Goal: Transaction & Acquisition: Purchase product/service

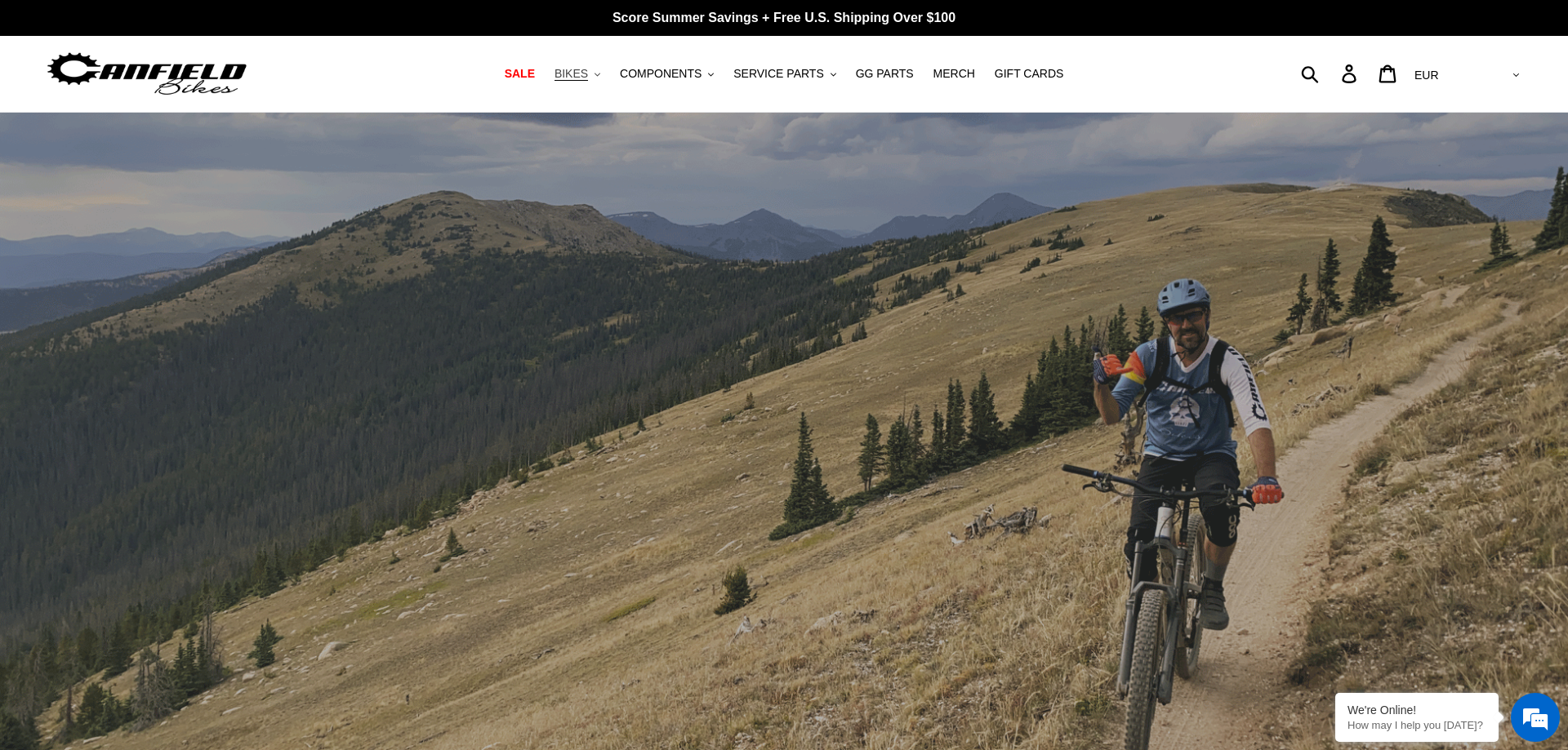
click at [609, 80] on button "BIKES .cls-1{fill:#231f20}" at bounding box center [577, 74] width 62 height 22
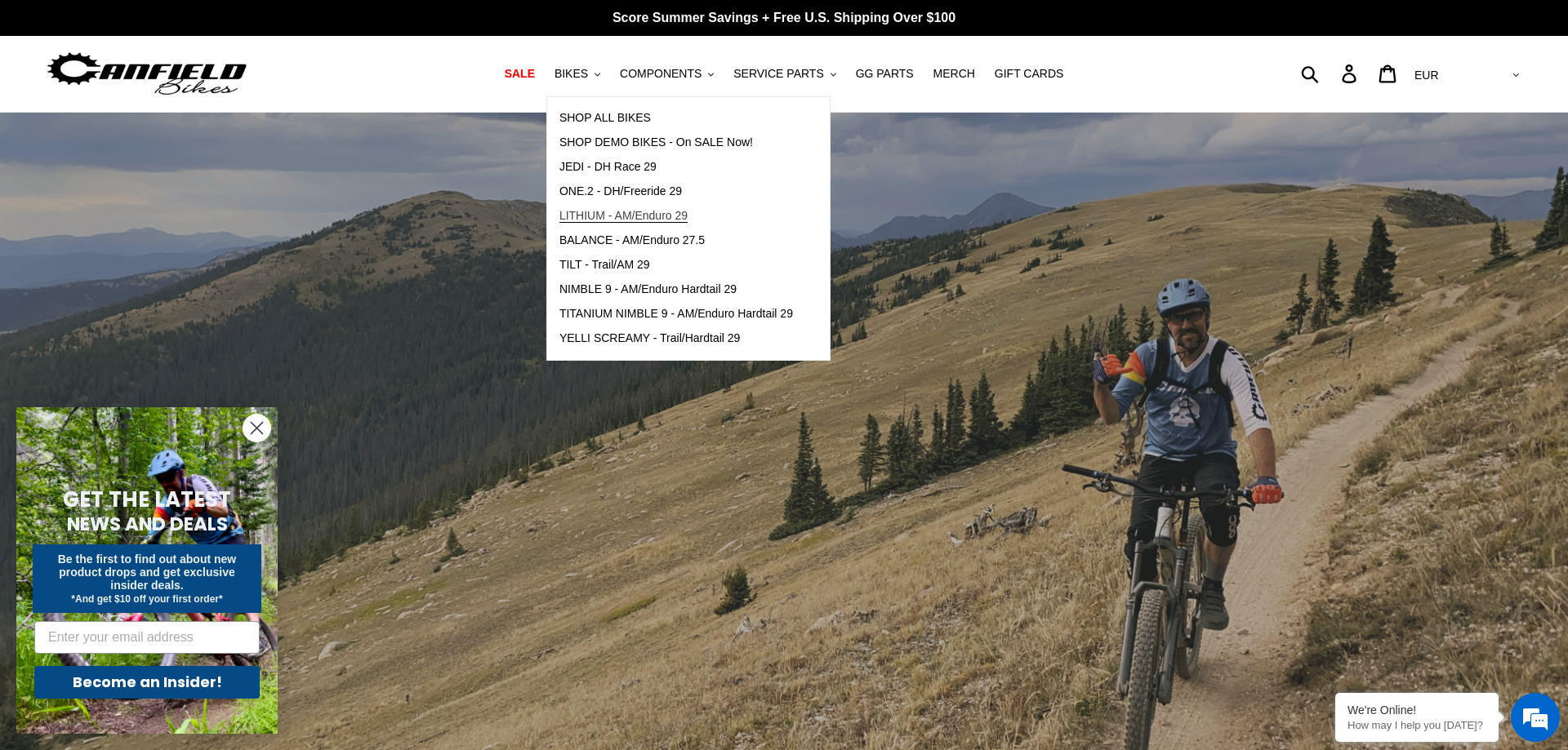
click at [670, 220] on span "LITHIUM - AM/Enduro 29" at bounding box center [624, 216] width 128 height 14
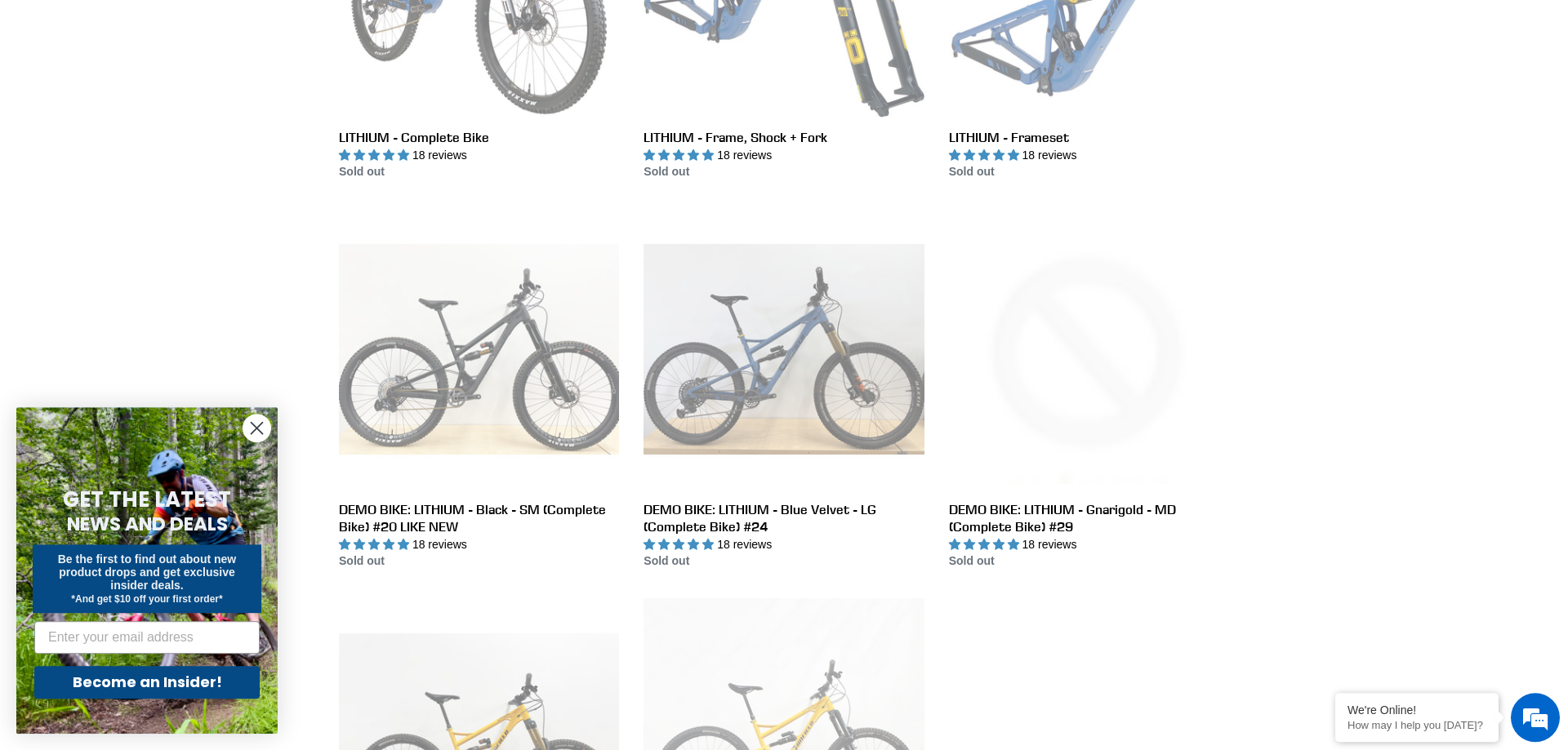
scroll to position [499, 0]
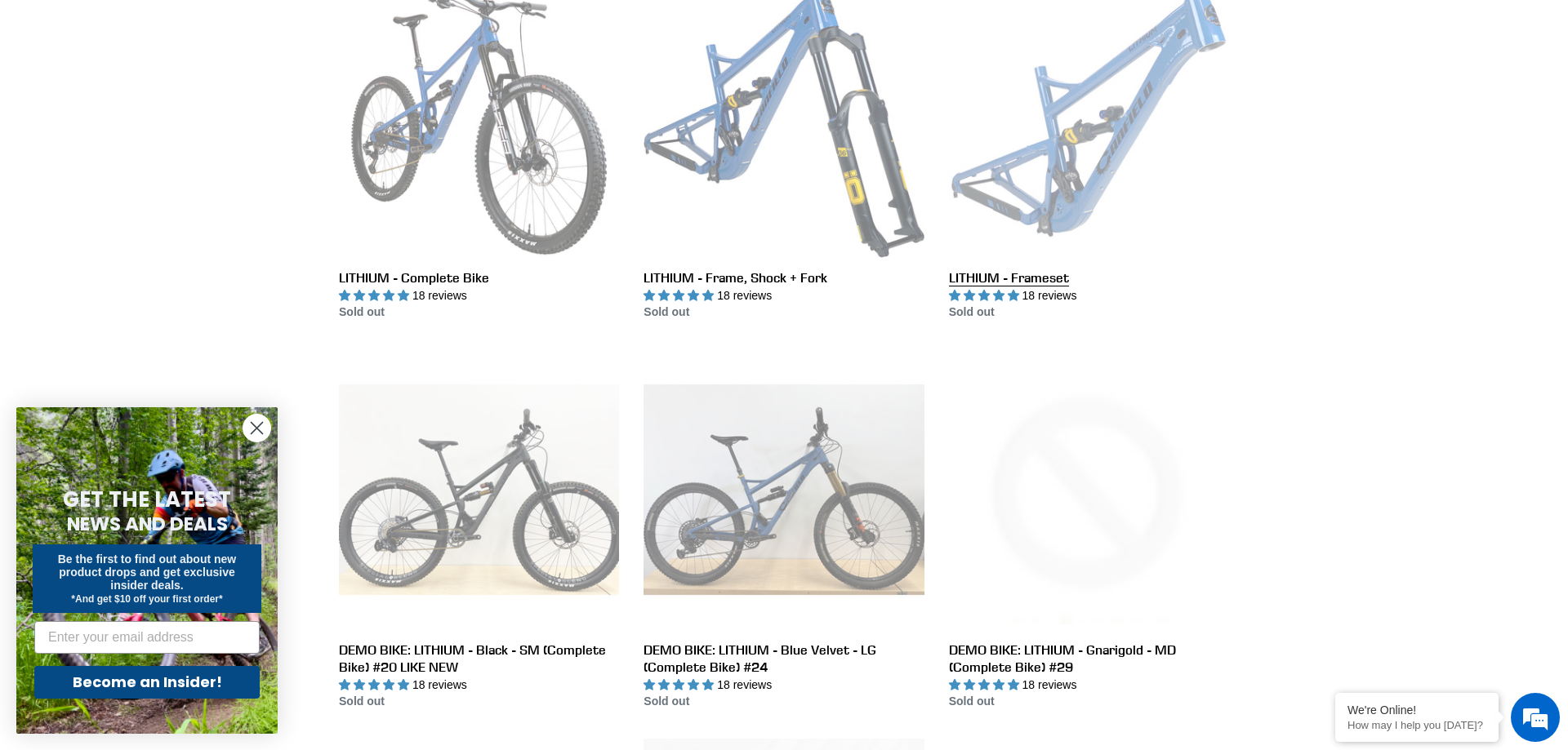
click at [1174, 80] on link "LITHIUM - Frameset" at bounding box center [1090, 150] width 280 height 344
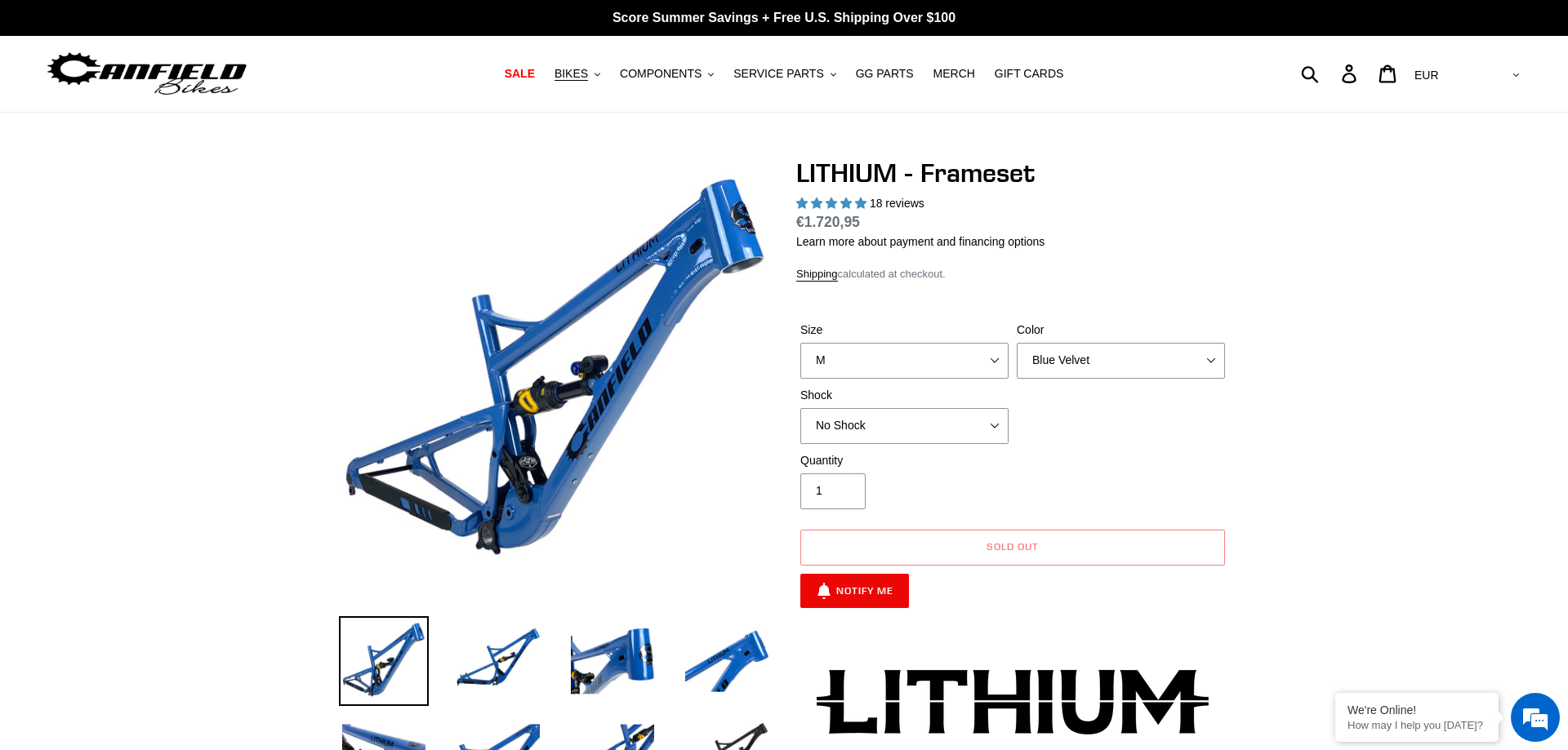
select select "M"
select select "highest-rating"
click at [1017, 343] on select "Blue Velvet Stealth Black" at bounding box center [1121, 360] width 208 height 36
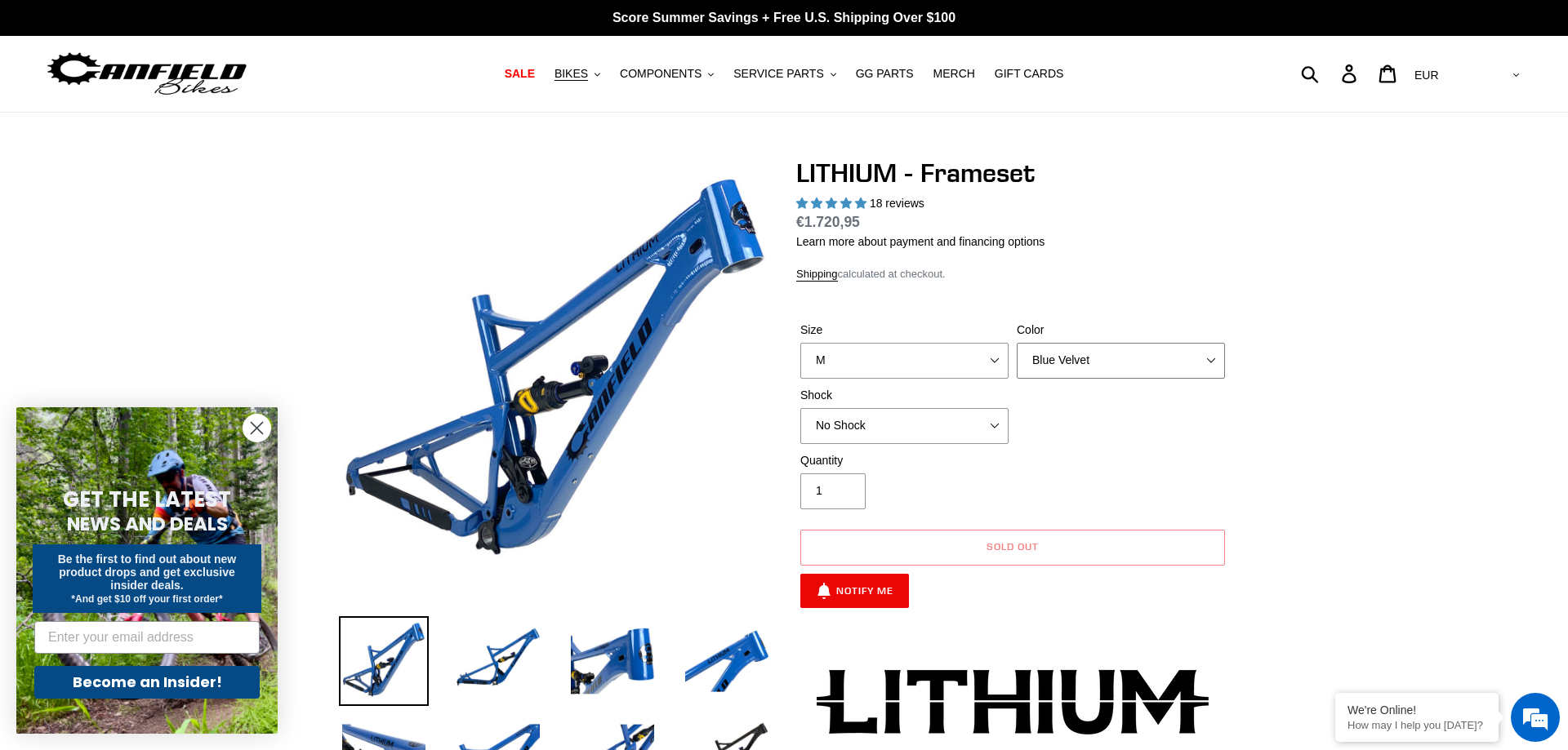
select select "Stealth Black"
click option "Stealth Black" at bounding box center [0, 0] width 0 height 0
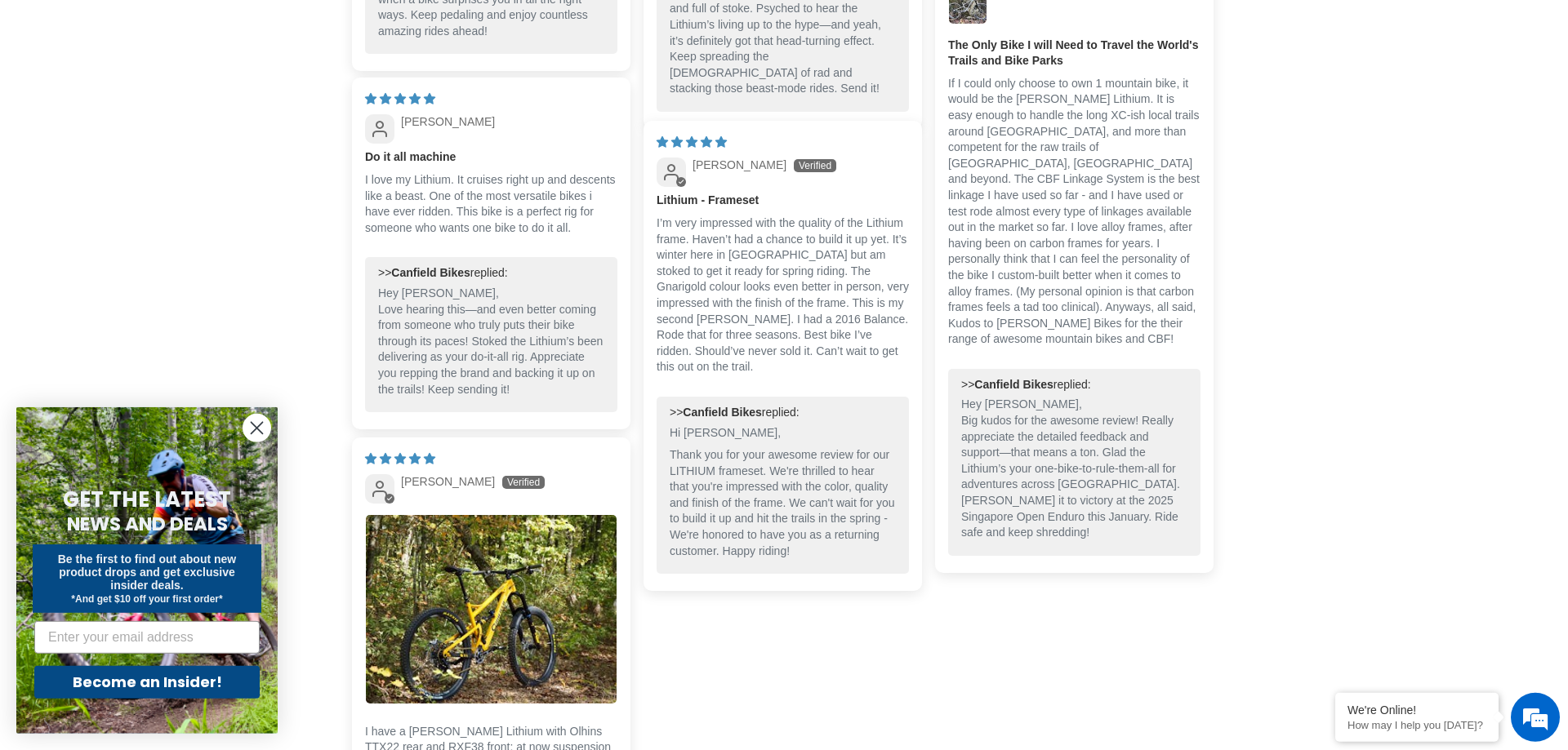
scroll to position [4830, 0]
